Goal: Register for event/course

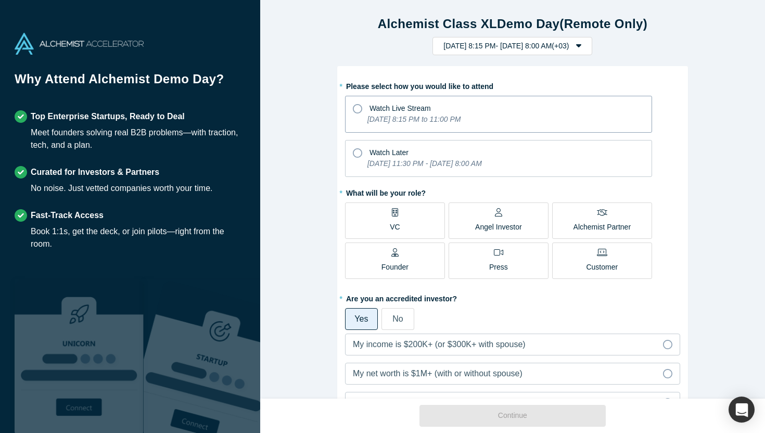
click at [461, 119] on icon "[DATE] 8:15 PM to 11:00 PM" at bounding box center [413, 119] width 93 height 8
click at [0, 0] on input "Watch Live Stream [DATE] 8:15 PM to 11:00 PM" at bounding box center [0, 0] width 0 height 0
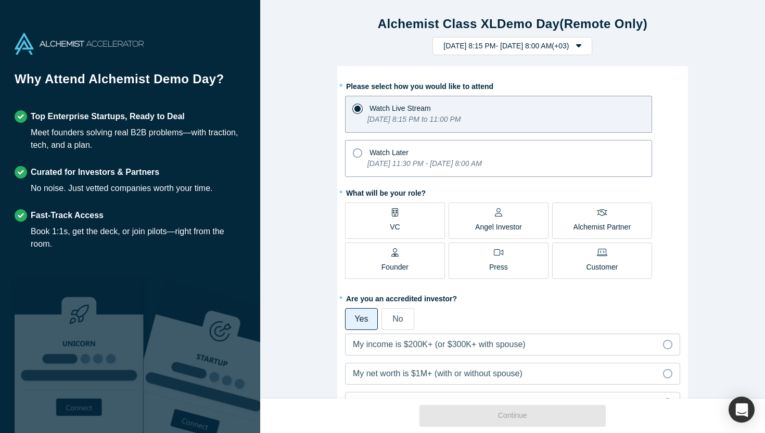
click at [489, 156] on div "Watch Later" at bounding box center [498, 151] width 291 height 14
click at [0, 0] on input "Watch Later [DATE] 11:30 PM - [DATE] 8:00 AM" at bounding box center [0, 0] width 0 height 0
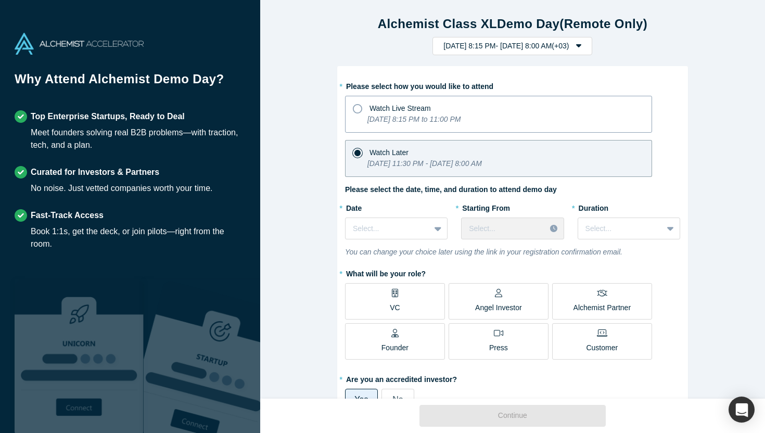
click at [475, 113] on div "Watch Live Stream" at bounding box center [498, 107] width 291 height 14
click at [0, 0] on input "Watch Live Stream Tuesday, September 30, 2025 8:15 PM to 11:00 PM" at bounding box center [0, 0] width 0 height 0
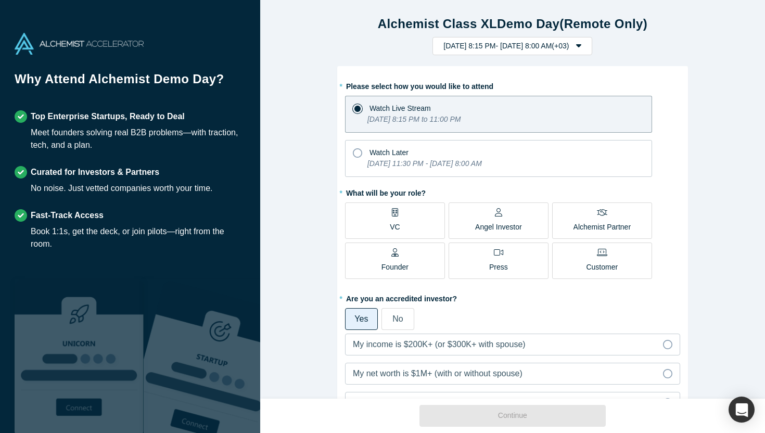
click at [418, 226] on label "VC" at bounding box center [395, 220] width 100 height 36
click at [0, 0] on input "VC" at bounding box center [0, 0] width 0 height 0
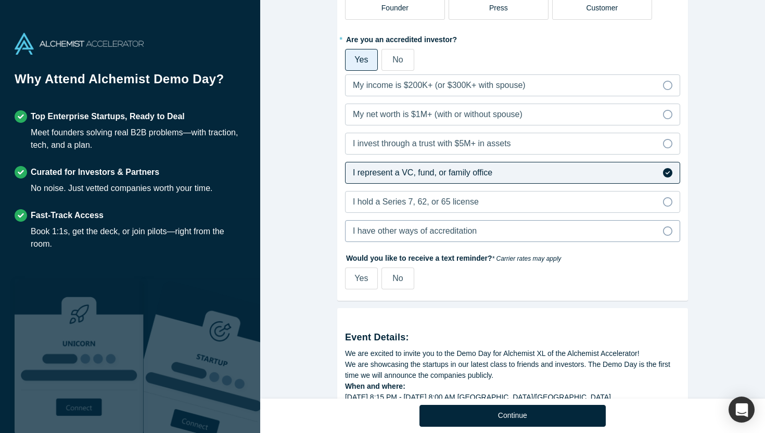
scroll to position [269, 0]
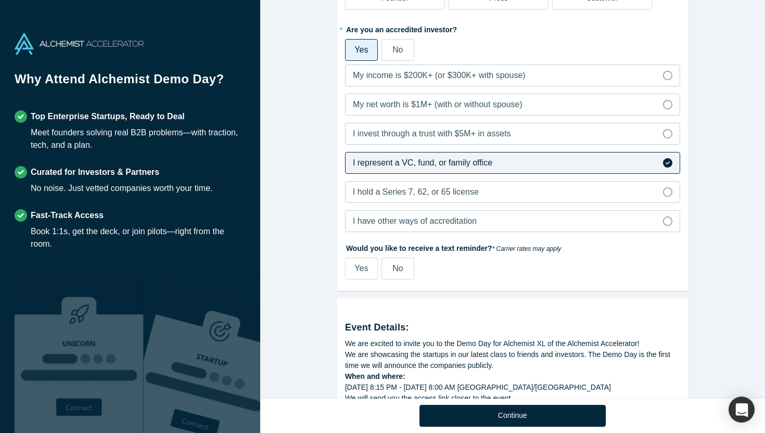
click at [360, 272] on span "Yes" at bounding box center [361, 268] width 14 height 9
click at [0, 0] on input "Yes" at bounding box center [0, 0] width 0 height 0
select select "TR"
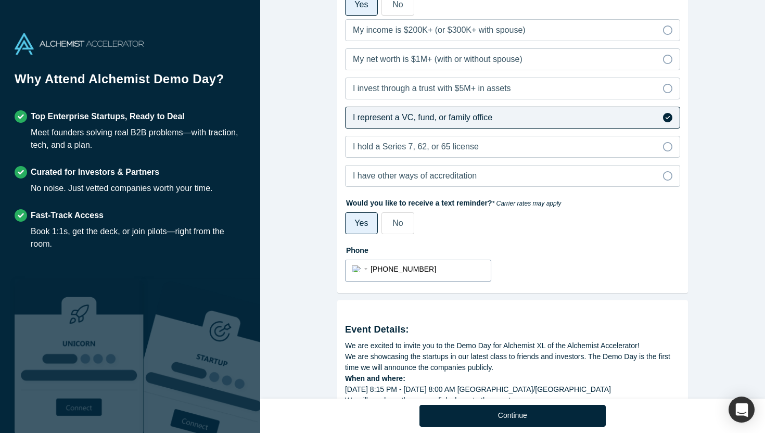
scroll to position [332, 0]
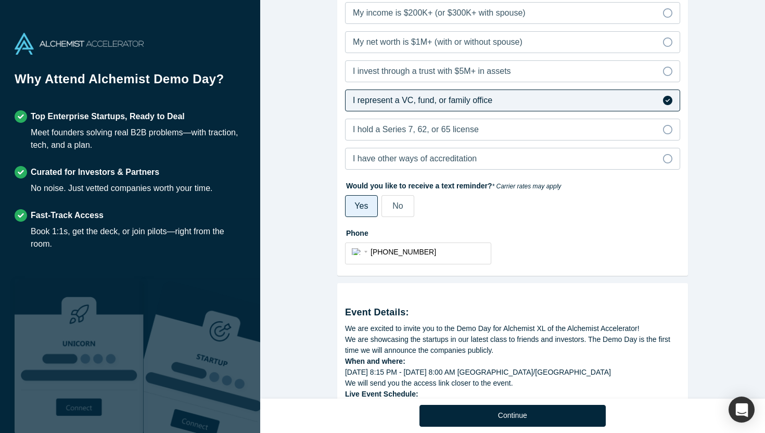
click at [394, 212] on div "No" at bounding box center [397, 206] width 10 height 12
click at [0, 0] on input "No" at bounding box center [0, 0] width 0 height 0
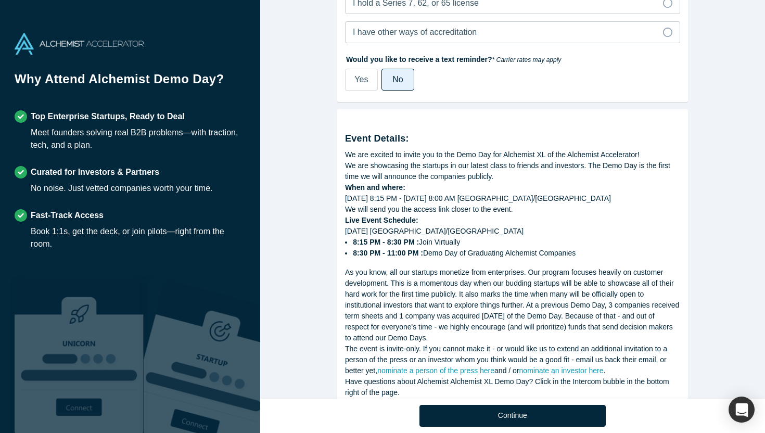
scroll to position [491, 0]
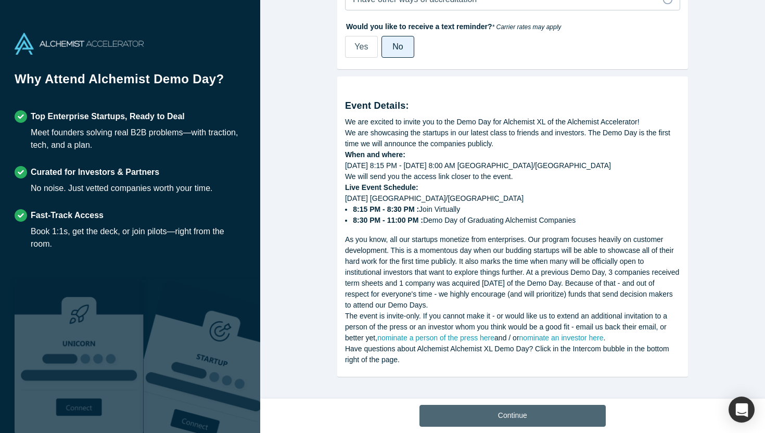
click at [527, 416] on button "Continue" at bounding box center [512, 416] width 186 height 22
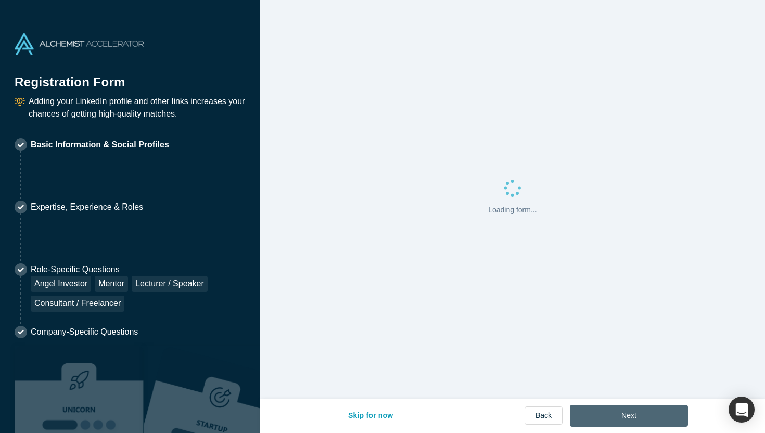
select select "TR"
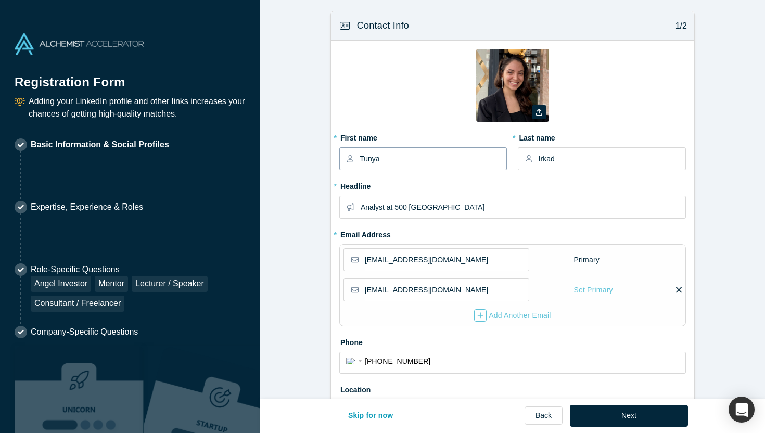
click at [415, 157] on input "Tunya" at bounding box center [433, 159] width 146 height 22
type input "k"
type input "Kutluhan"
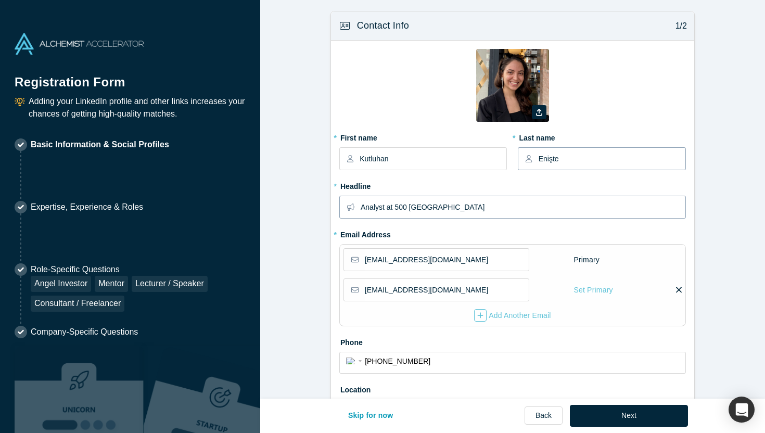
type input "Enişte"
click at [395, 212] on input "Analyst at 500 Istanbul" at bounding box center [523, 207] width 324 height 22
click at [415, 209] on input "Analyst at 500 Istanbul" at bounding box center [523, 207] width 324 height 22
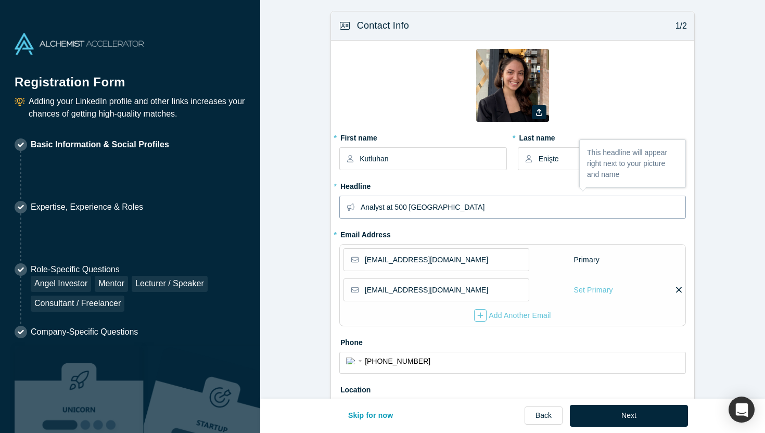
click at [415, 209] on input "Analyst at 500 Istanbul" at bounding box center [523, 207] width 324 height 22
click at [362, 207] on input "Analyst at e2vc" at bounding box center [523, 207] width 324 height 22
type input "Intern Analyst at e2vc"
click at [437, 262] on input "tunya.irkad@500.co" at bounding box center [446, 260] width 163 height 22
click at [407, 262] on input "tunya.irkad@500.co" at bounding box center [446, 260] width 163 height 22
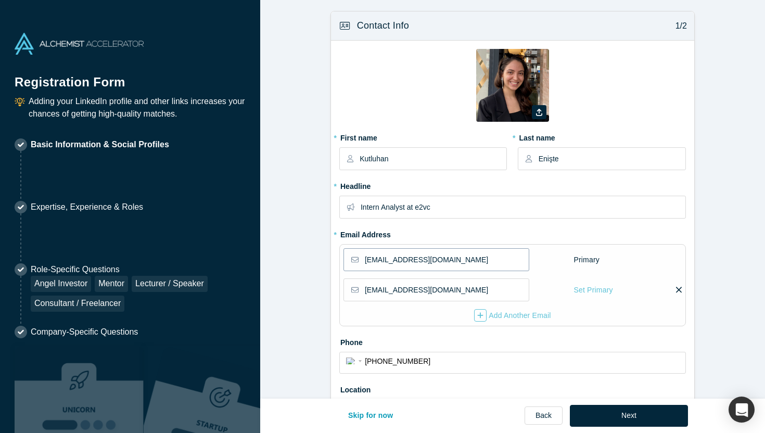
click at [407, 262] on input "tunya.irkad@500.co" at bounding box center [446, 260] width 163 height 22
type input "kutluhan@e2.vc"
click at [428, 289] on input "tunyairkad@gmail.com" at bounding box center [446, 290] width 163 height 22
click at [461, 294] on input "tunyairkad@gmail.com" at bounding box center [446, 290] width 163 height 22
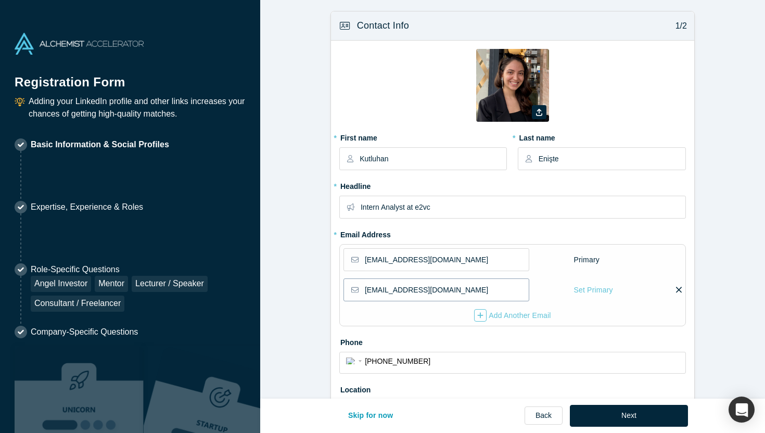
click at [461, 294] on input "tunyairkad@gmail.com" at bounding box center [446, 290] width 163 height 22
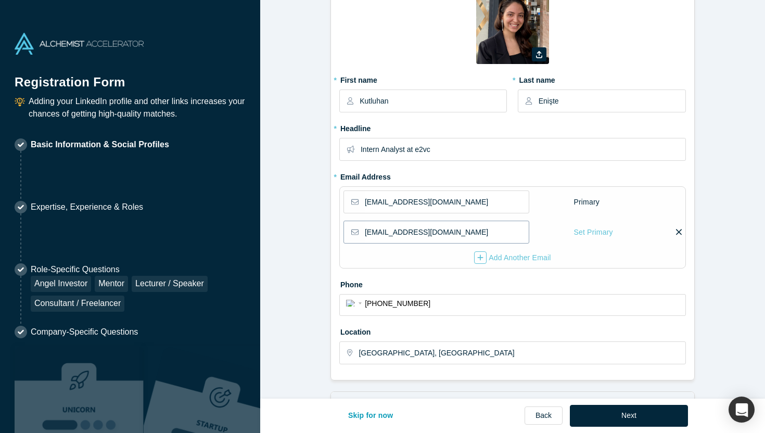
scroll to position [59, 0]
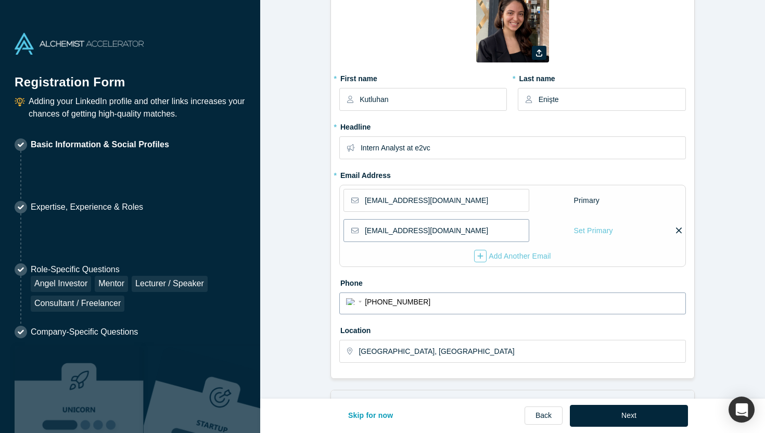
type input "enistekutluhan00@gmail.com"
click at [425, 304] on input "+90 537 472 84 86" at bounding box center [522, 302] width 314 height 15
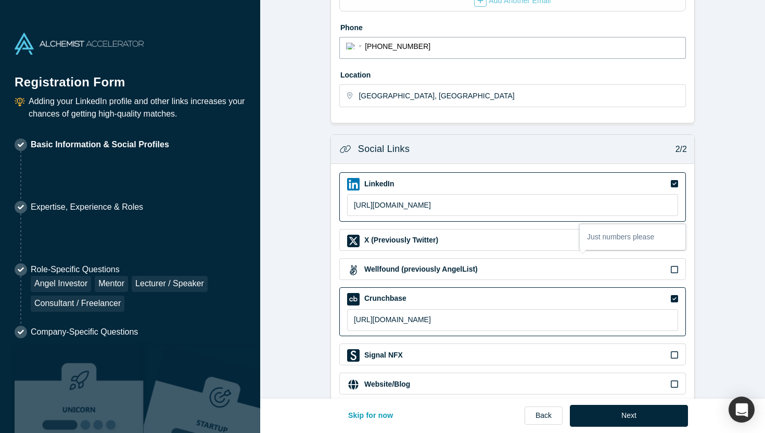
scroll to position [335, 0]
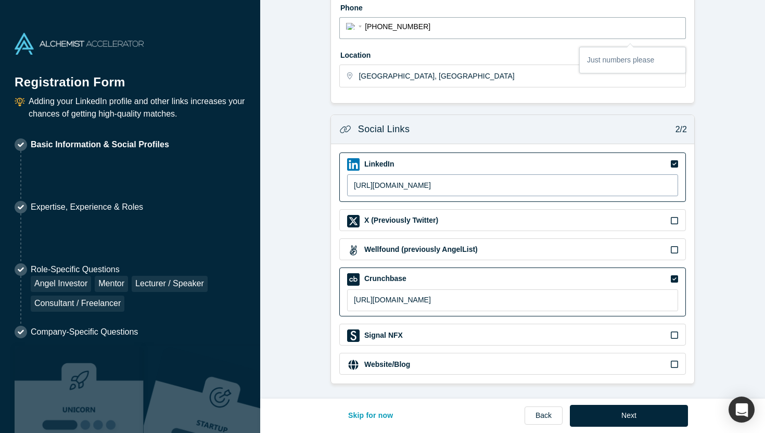
type input "+90 542 543 51 85"
click at [652, 185] on input "https://linkedin.com/in/tunyairkad" at bounding box center [512, 185] width 331 height 22
click at [455, 187] on input "https://linkedin.com/in/tunyairkad" at bounding box center [512, 185] width 331 height 22
type input "https://linkedin.com/in/kutluhaneniste"
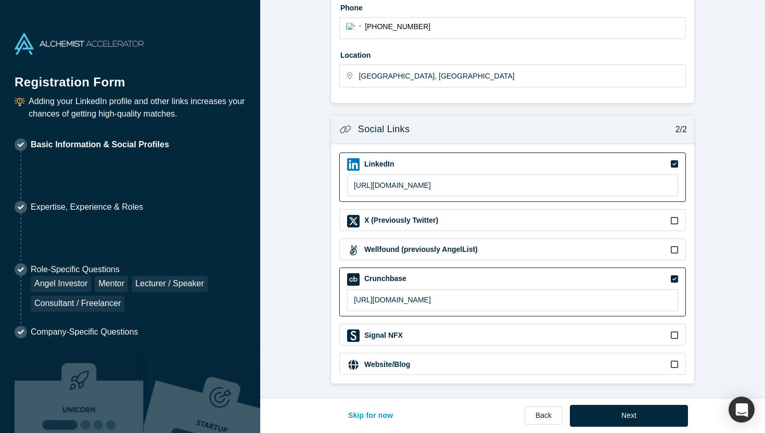
click at [674, 276] on icon at bounding box center [674, 278] width 7 height 7
click at [0, 0] on input "checkbox" at bounding box center [0, 0] width 0 height 0
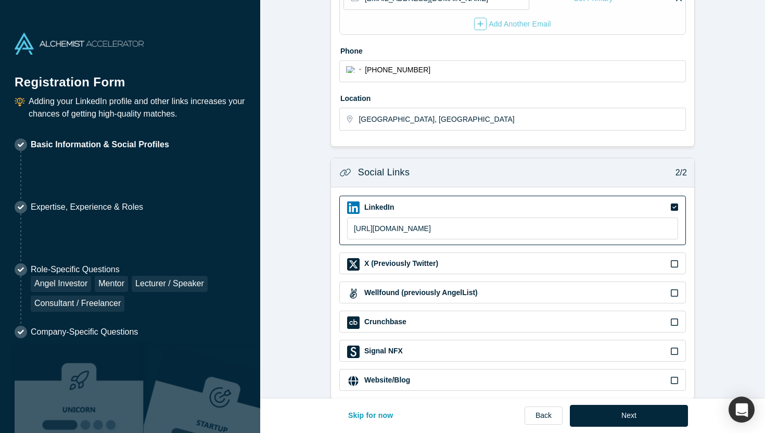
scroll to position [307, 0]
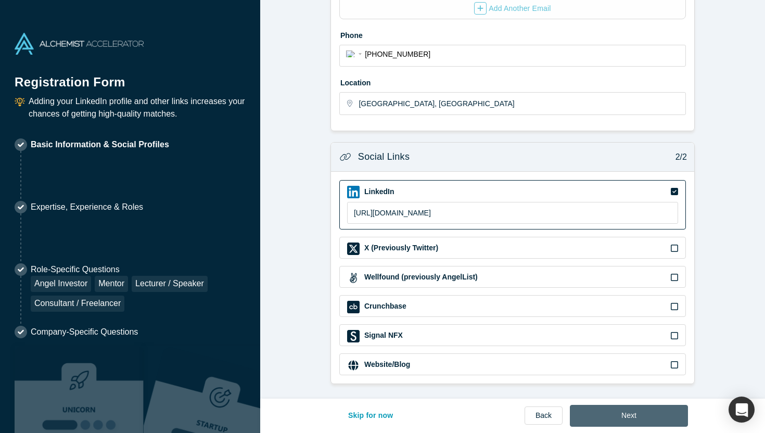
click at [603, 408] on button "Next" at bounding box center [629, 416] width 118 height 22
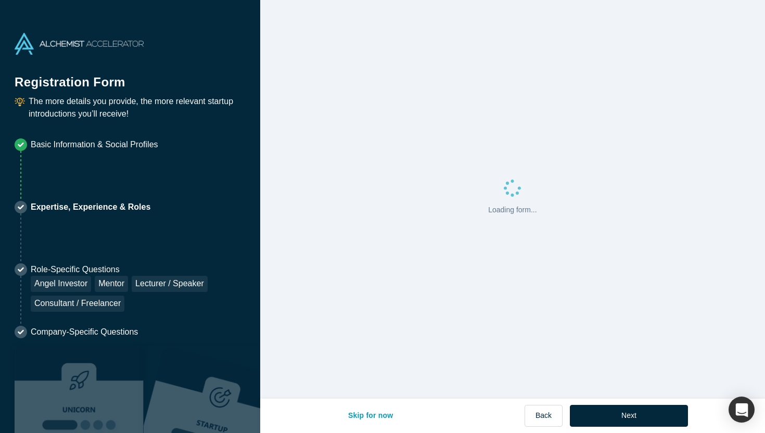
scroll to position [0, 0]
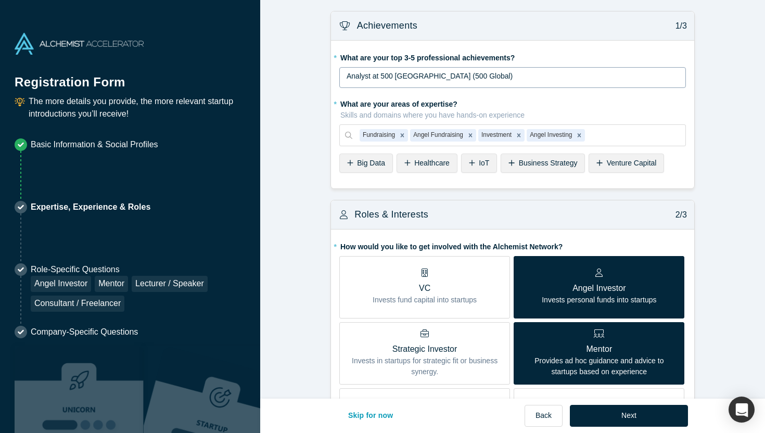
click at [455, 81] on div "Analyst at 500 Istanbul (500 Global)" at bounding box center [513, 76] width 333 height 11
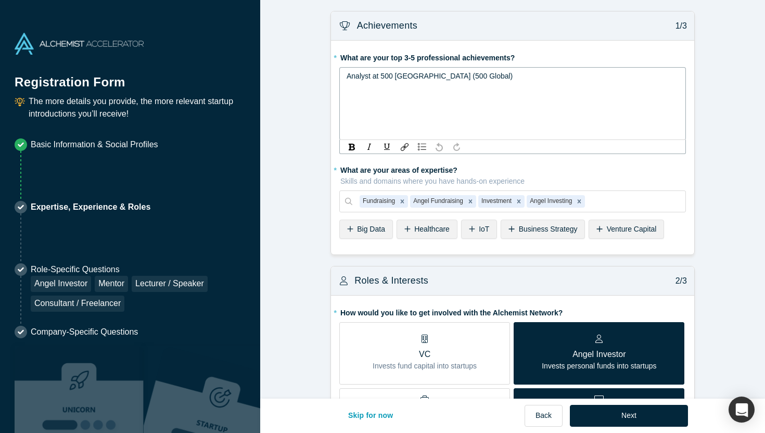
click at [455, 81] on div "Analyst at 500 Istanbul (500 Global)" at bounding box center [513, 76] width 333 height 11
click at [347, 78] on span "Analyst at e2vc" at bounding box center [371, 76] width 49 height 8
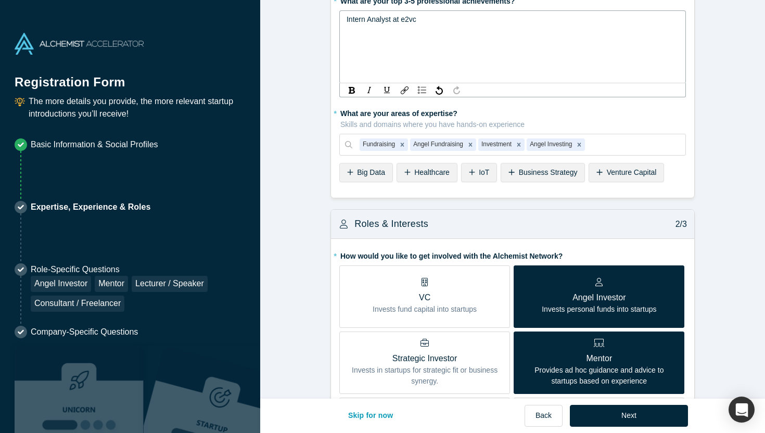
scroll to position [60, 0]
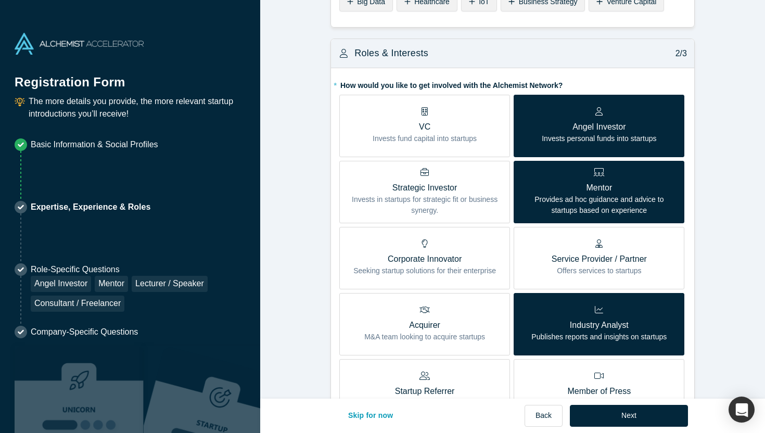
click at [457, 133] on p "Invests fund capital into startups" at bounding box center [425, 138] width 104 height 11
click at [0, 0] on input "VC Invests fund capital into startups" at bounding box center [0, 0] width 0 height 0
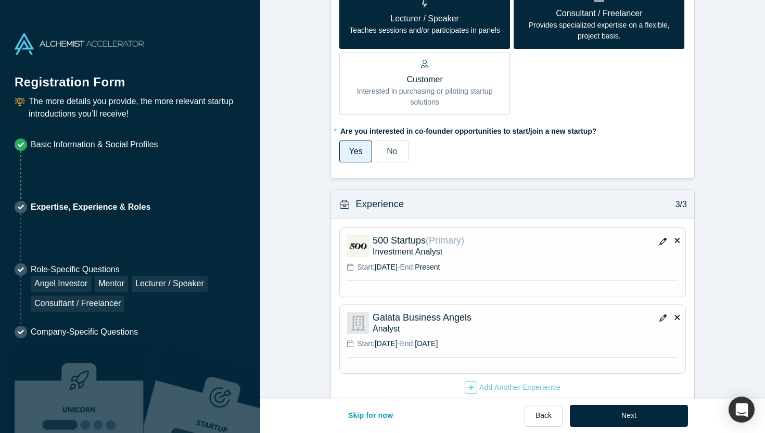
scroll to position [619, 0]
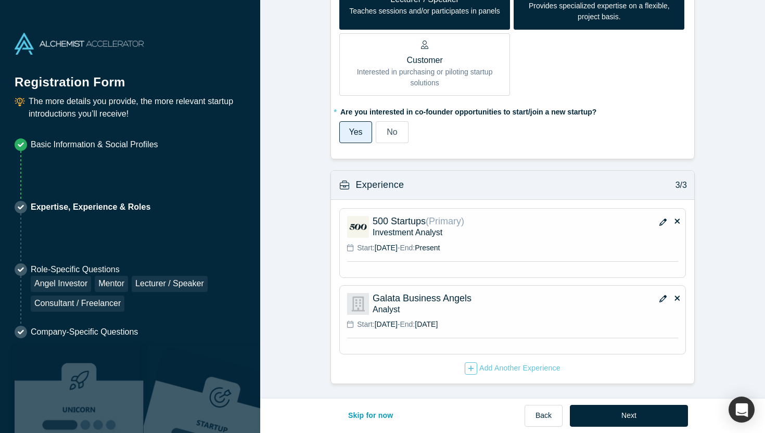
click at [661, 220] on icon "button" at bounding box center [662, 222] width 7 height 7
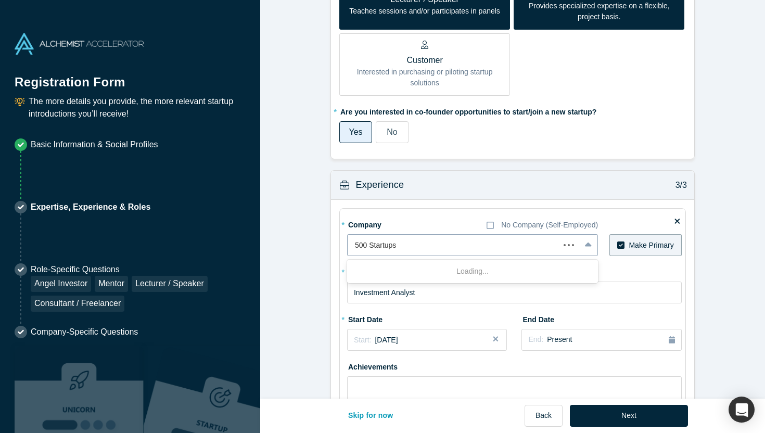
click at [494, 246] on div at bounding box center [453, 245] width 197 height 13
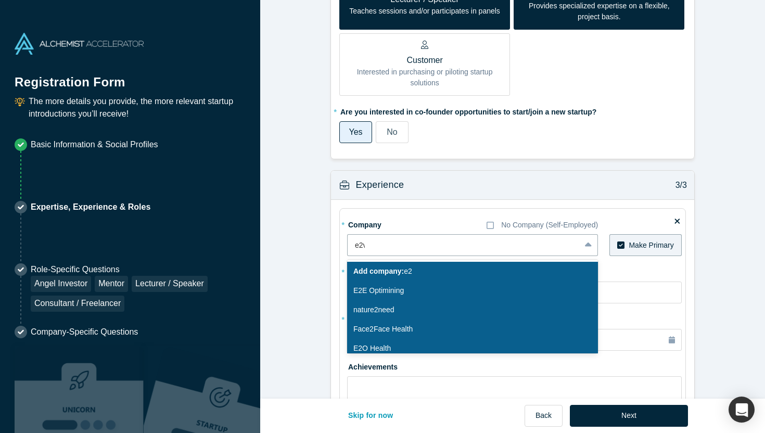
type input "e2vc"
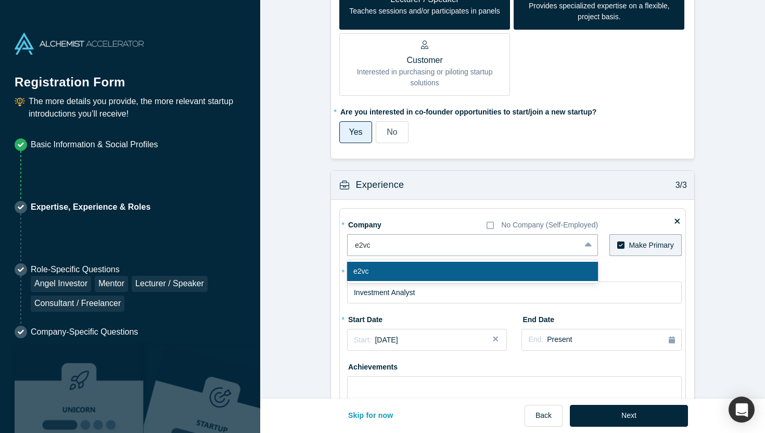
click at [438, 273] on div "e2vc" at bounding box center [472, 271] width 251 height 19
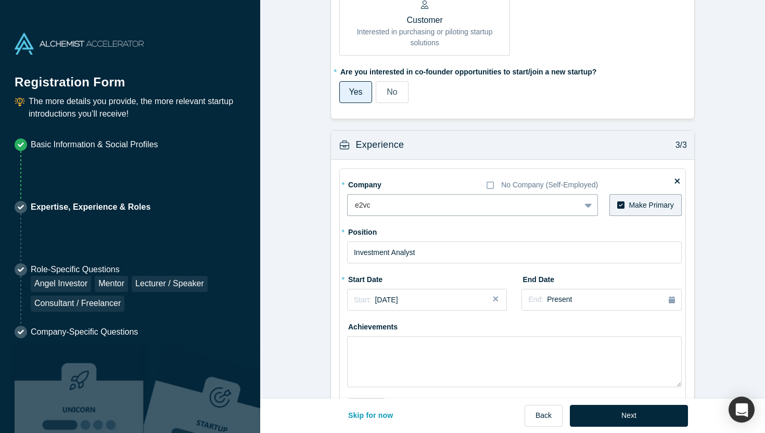
scroll to position [696, 0]
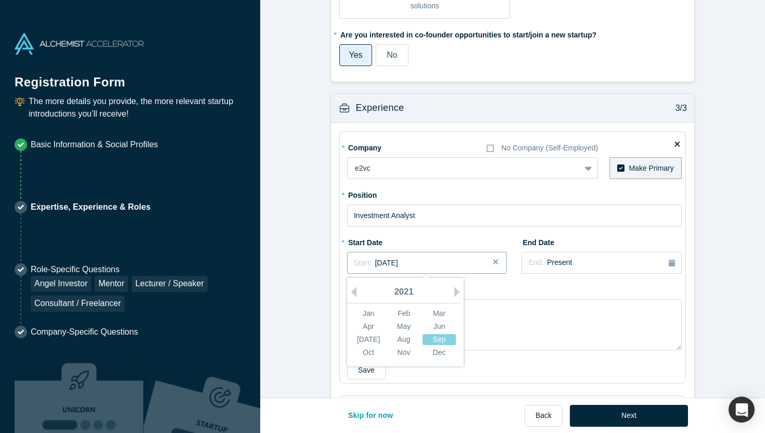
click at [398, 266] on span "September 2021" at bounding box center [386, 263] width 23 height 8
click at [462, 288] on button "Next Year" at bounding box center [459, 292] width 10 height 10
click at [456, 292] on button "Next Year" at bounding box center [459, 292] width 10 height 10
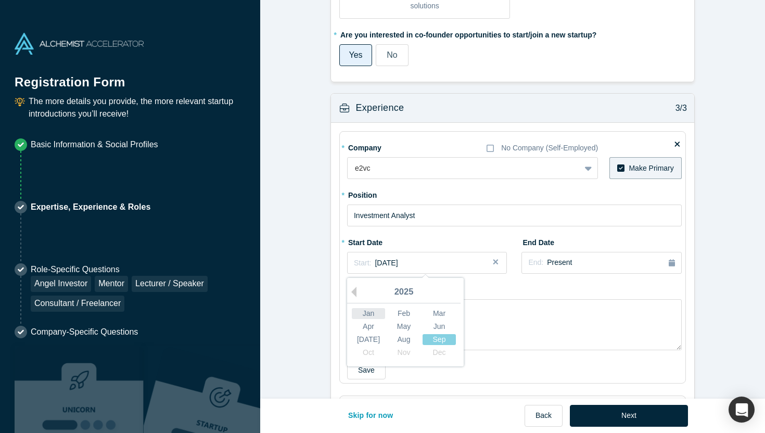
click at [371, 317] on div "Jan" at bounding box center [368, 313] width 33 height 11
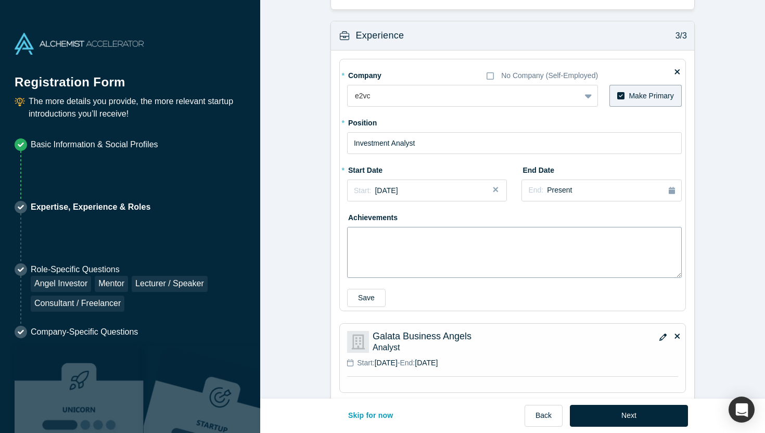
scroll to position [778, 0]
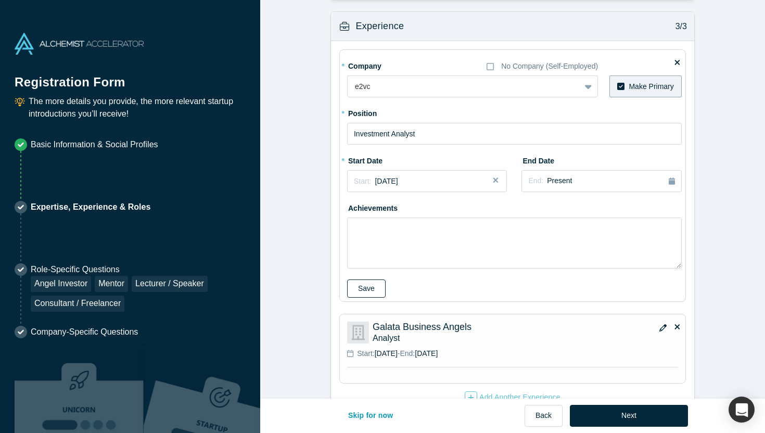
click at [357, 286] on button "Save" at bounding box center [366, 288] width 39 height 18
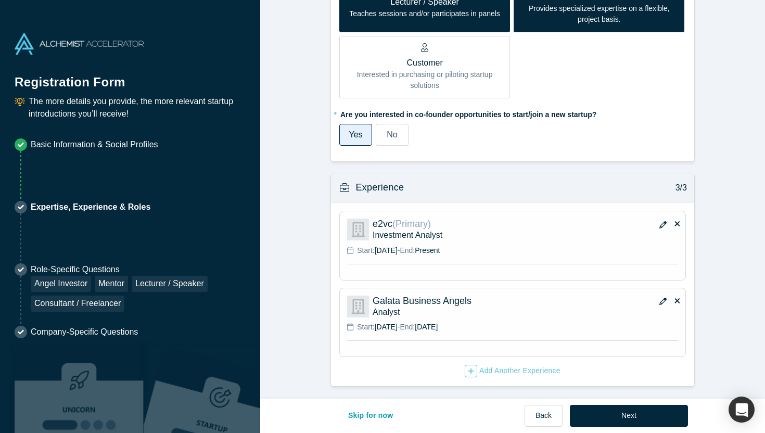
scroll to position [618, 0]
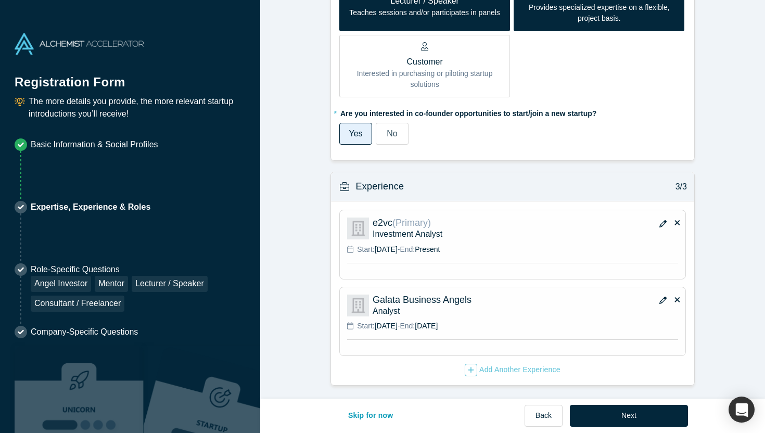
click at [660, 300] on icon "button" at bounding box center [662, 300] width 7 height 7
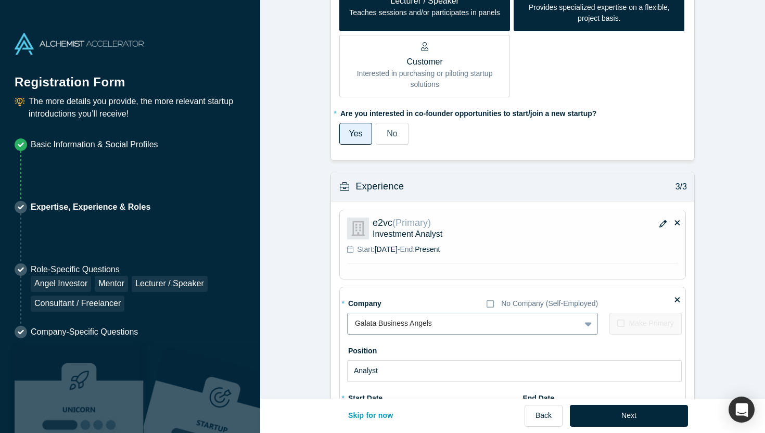
click at [404, 327] on div at bounding box center [464, 323] width 218 height 13
click at [404, 327] on div at bounding box center [453, 323] width 197 height 13
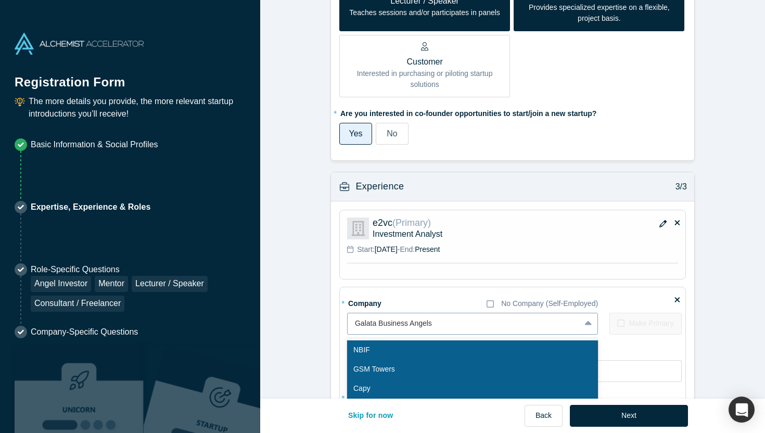
click at [404, 327] on div at bounding box center [464, 323] width 218 height 13
click at [404, 327] on div "GSM Towers, 2 of 10. 10 results available. Use Up and Down to choose options, p…" at bounding box center [472, 324] width 251 height 22
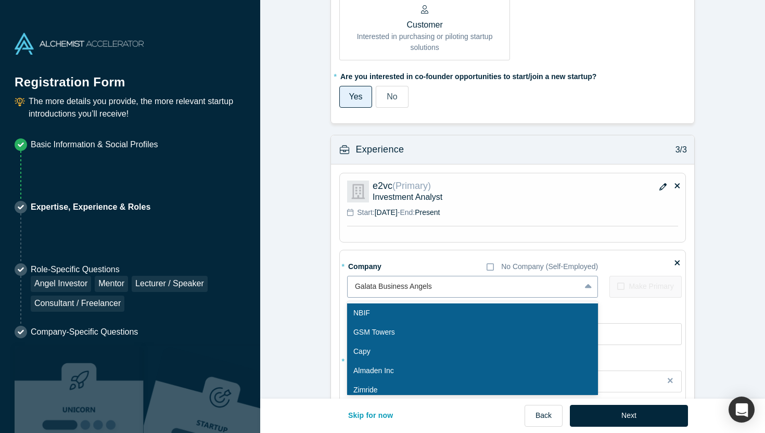
click at [404, 327] on div "GSM Towers" at bounding box center [472, 332] width 251 height 19
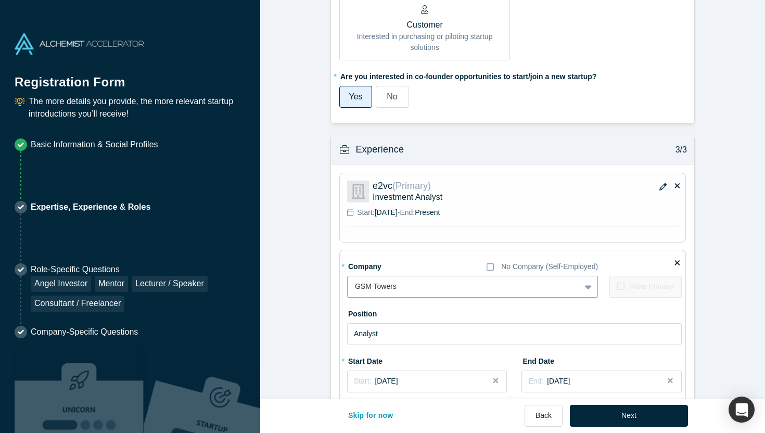
click at [419, 280] on div at bounding box center [464, 286] width 218 height 13
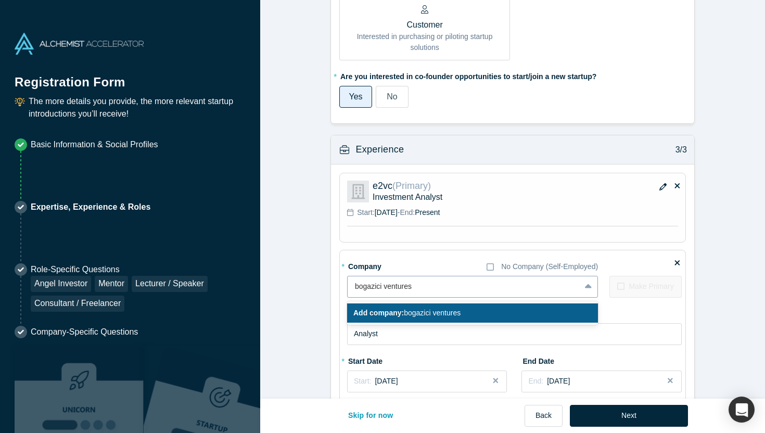
click at [366, 287] on input "bogazici ventures" at bounding box center [384, 286] width 59 height 11
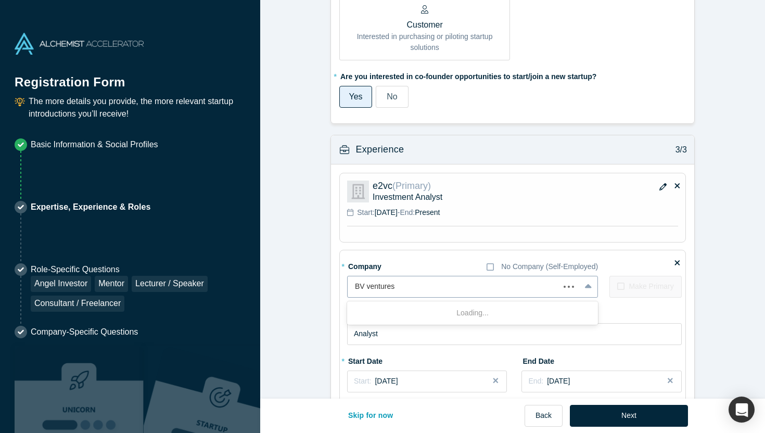
click at [385, 289] on input "BV ventures" at bounding box center [376, 286] width 42 height 11
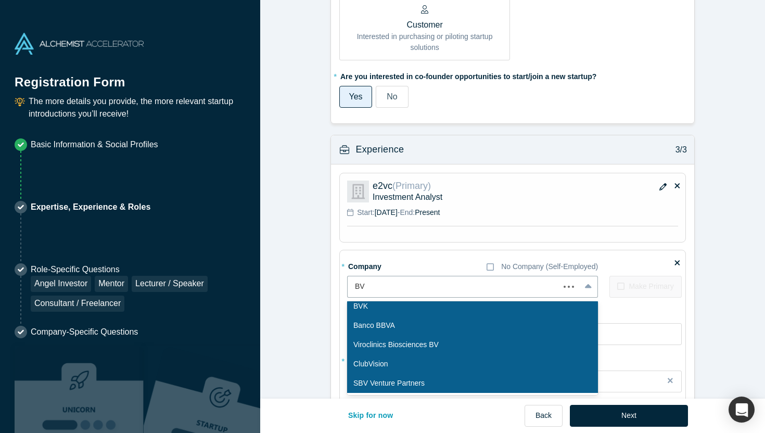
scroll to position [0, 0]
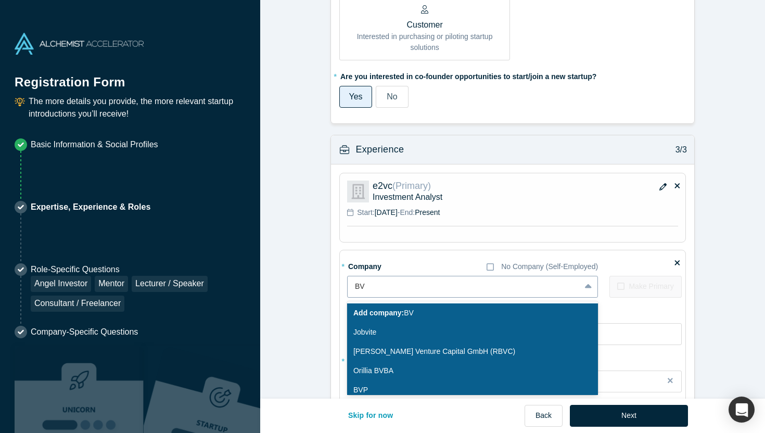
type input "B"
click at [674, 266] on div "* Company No Company (Self-Employed) option GSM Towers, selected. NBIF, 1 of 10…" at bounding box center [514, 278] width 335 height 40
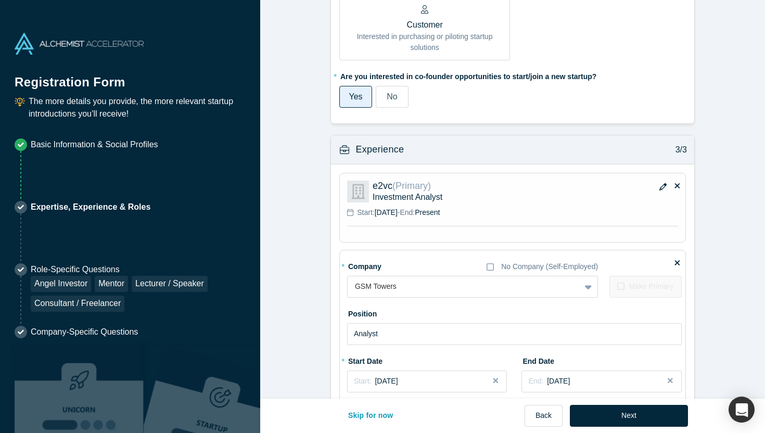
click at [677, 262] on icon at bounding box center [676, 262] width 5 height 5
click at [0, 0] on input "checkbox" at bounding box center [0, 0] width 0 height 0
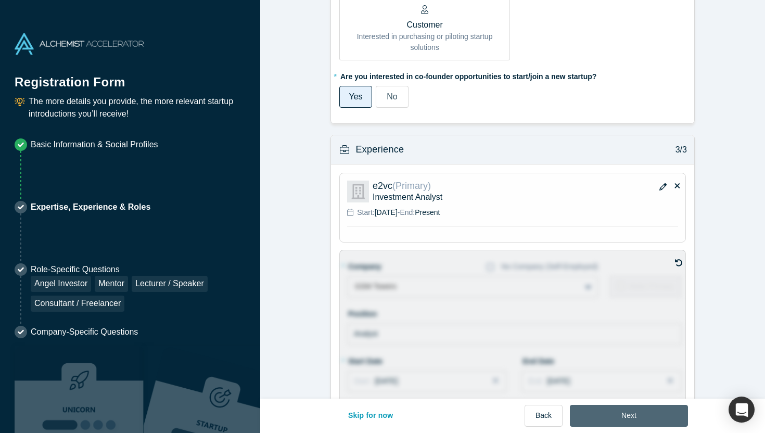
click at [623, 421] on button "Next" at bounding box center [629, 416] width 118 height 22
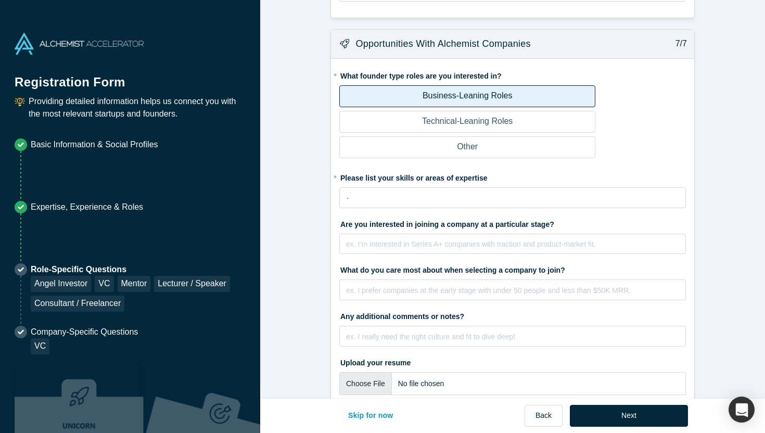
scroll to position [1978, 0]
